Goal: Task Accomplishment & Management: Manage account settings

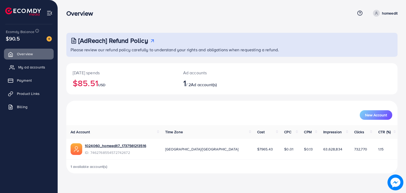
click at [38, 69] on span "My ad accounts" at bounding box center [31, 67] width 27 height 5
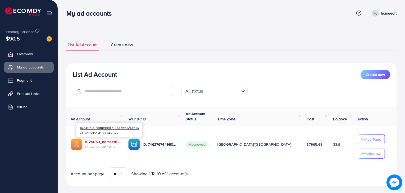
click at [105, 142] on link "1024060_homeedit7_1737561213516" at bounding box center [102, 141] width 35 height 5
click at [28, 56] on span "Overview" at bounding box center [26, 53] width 16 height 5
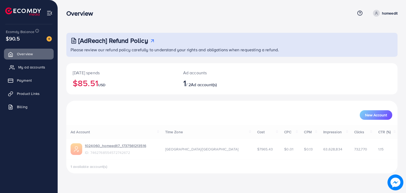
click at [30, 69] on span "My ad accounts" at bounding box center [31, 67] width 27 height 5
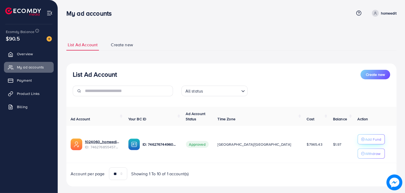
click at [361, 136] on div "Add Fund" at bounding box center [371, 139] width 20 height 6
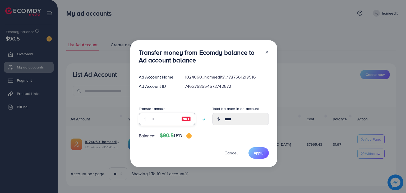
click at [168, 119] on input "number" at bounding box center [164, 119] width 26 height 13
type input "*"
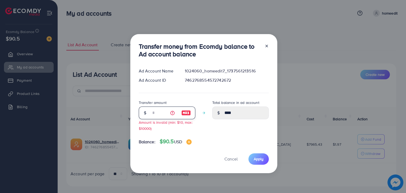
type input "****"
type input "**"
type input "*****"
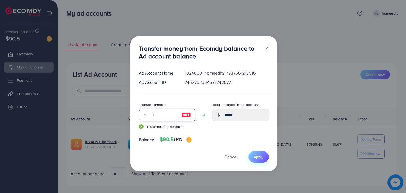
type input "**"
click at [257, 156] on span "Apply" at bounding box center [259, 156] width 10 height 5
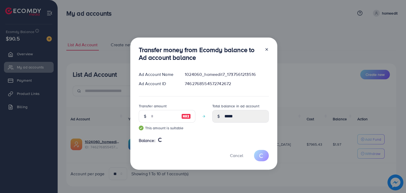
type input "****"
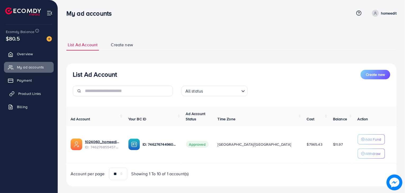
click at [39, 91] on span "Product Links" at bounding box center [29, 93] width 23 height 5
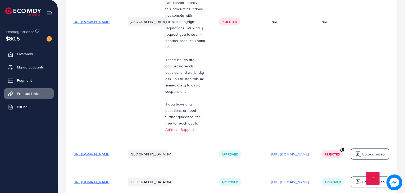
scroll to position [854, 0]
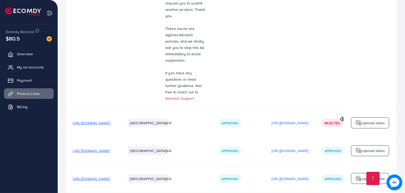
click at [110, 120] on span "https://www.solefuel.store/collections/premium-loafers" at bounding box center [91, 122] width 37 height 5
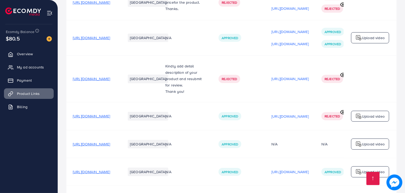
scroll to position [0, 0]
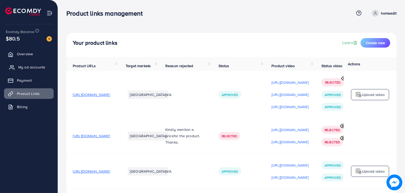
click at [21, 64] on link "My ad accounts" at bounding box center [29, 67] width 50 height 11
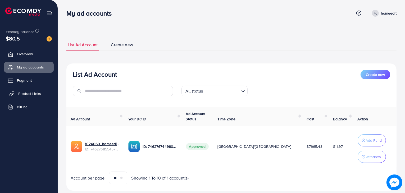
click at [31, 96] on span "Product Links" at bounding box center [29, 93] width 23 height 5
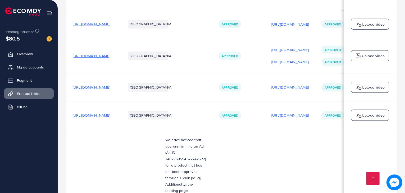
scroll to position [596, 0]
click at [110, 85] on span "https://www.solefuel.store/collections/sandals" at bounding box center [91, 87] width 37 height 5
click at [33, 65] on span "My ad accounts" at bounding box center [31, 67] width 27 height 5
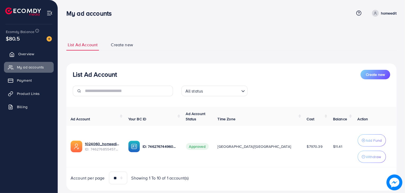
click at [37, 52] on link "Overview" at bounding box center [29, 54] width 50 height 11
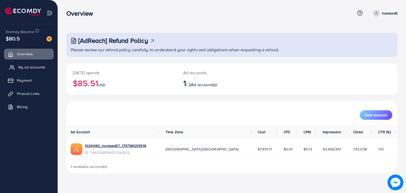
click at [34, 67] on span "My ad accounts" at bounding box center [31, 67] width 27 height 5
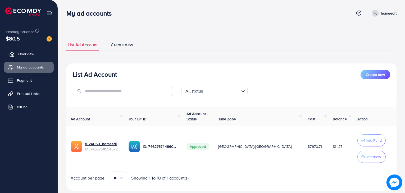
click at [31, 54] on span "Overview" at bounding box center [26, 53] width 16 height 5
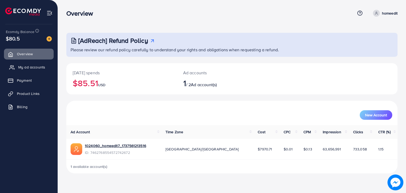
click at [31, 71] on link "My ad accounts" at bounding box center [29, 67] width 50 height 11
